Goal: Task Accomplishment & Management: Manage account settings

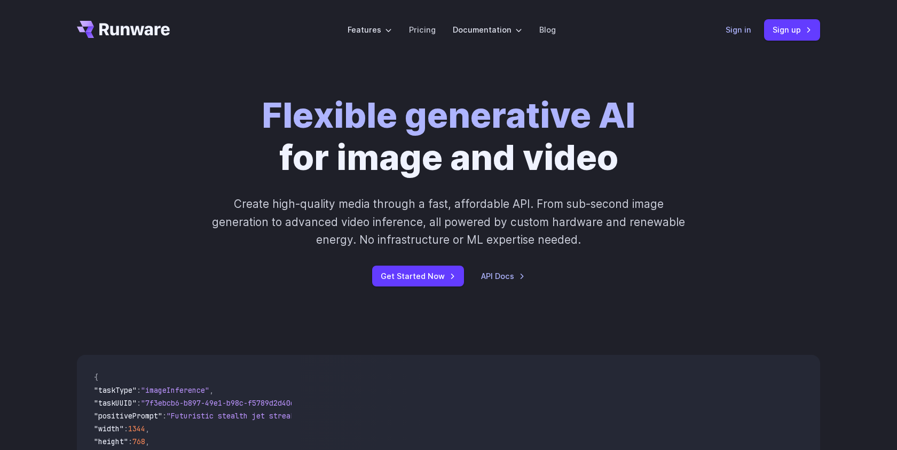
click at [737, 33] on link "Sign in" at bounding box center [739, 30] width 26 height 12
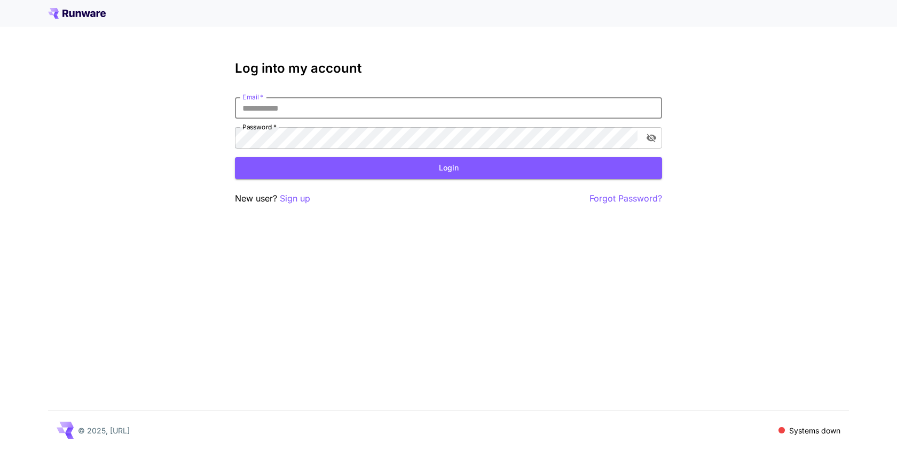
click at [401, 114] on input "Email   *" at bounding box center [448, 107] width 427 height 21
type input "**********"
click button "Login" at bounding box center [448, 168] width 427 height 22
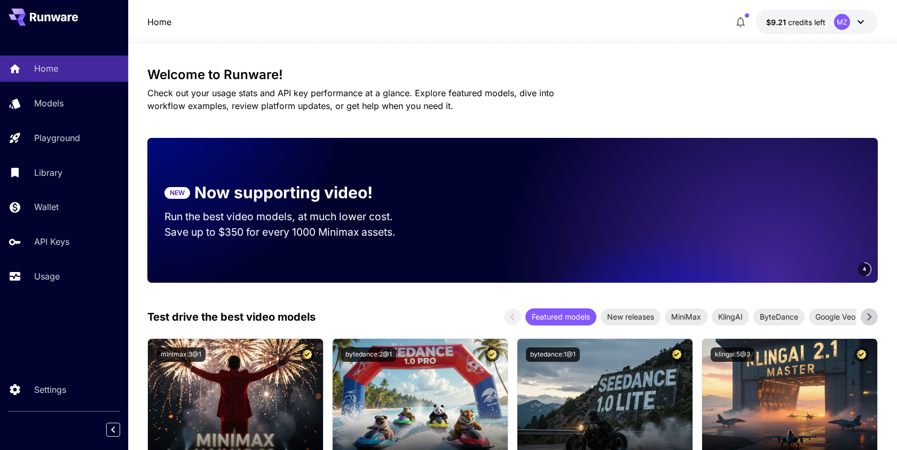
click at [717, 231] on video at bounding box center [728, 210] width 299 height 145
click at [786, 257] on video at bounding box center [728, 210] width 299 height 145
drag, startPoint x: 729, startPoint y: 267, endPoint x: 500, endPoint y: 221, distance: 233.8
click at [500, 221] on div "4" at bounding box center [658, 210] width 439 height 145
